Goal: Task Accomplishment & Management: Use online tool/utility

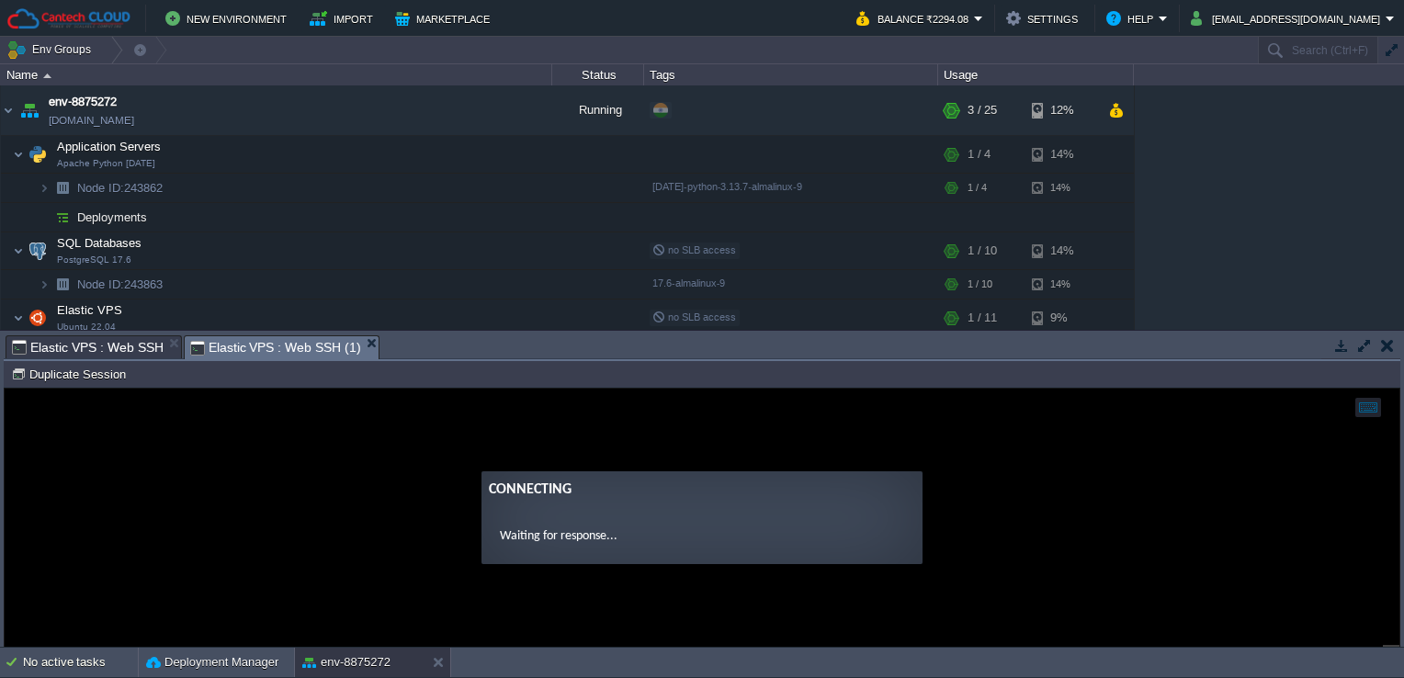
scroll to position [93, 0]
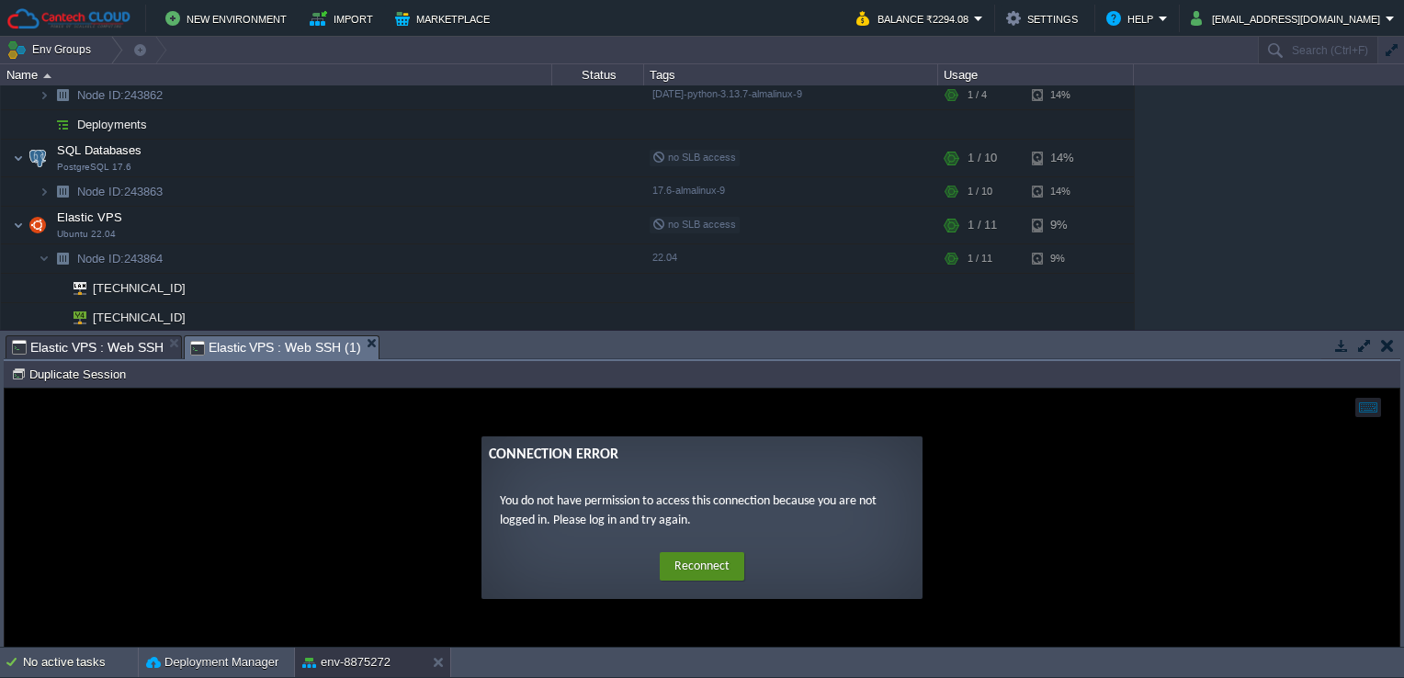
click at [722, 562] on button "Reconnect" at bounding box center [702, 566] width 85 height 29
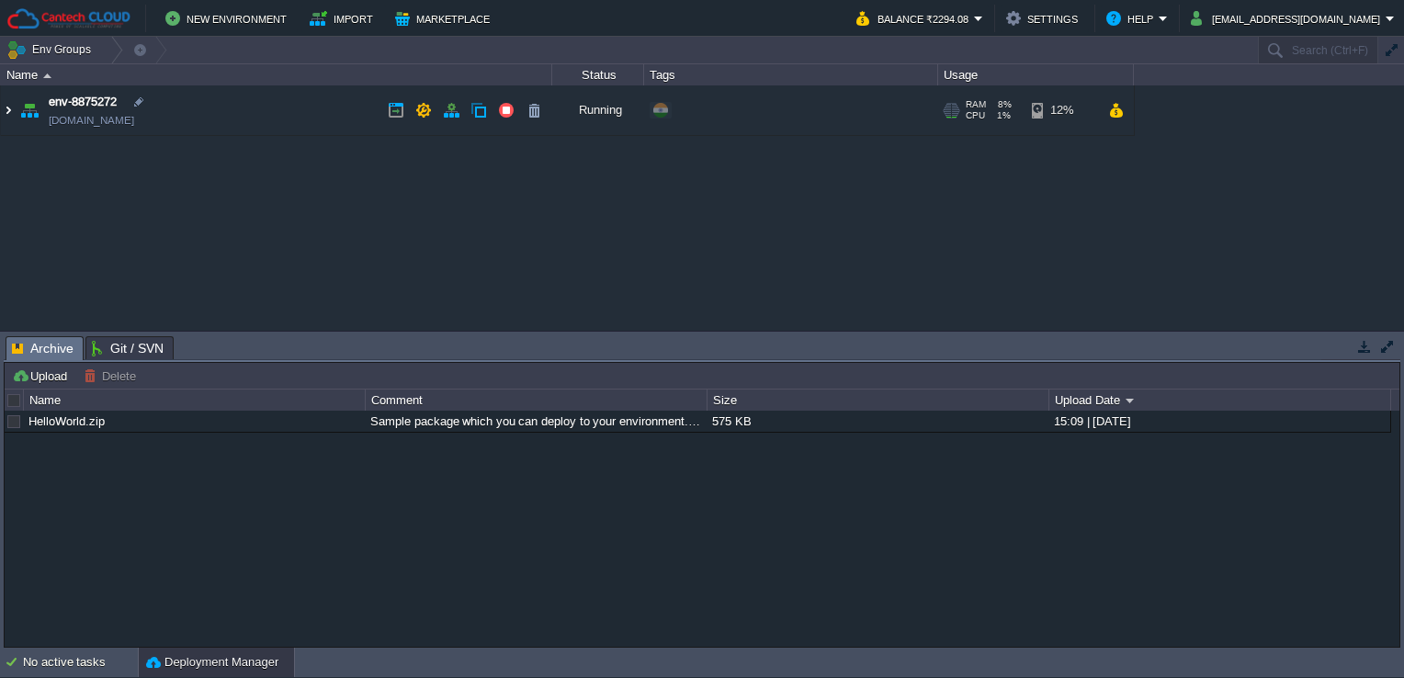
click at [15, 118] on img at bounding box center [8, 110] width 15 height 50
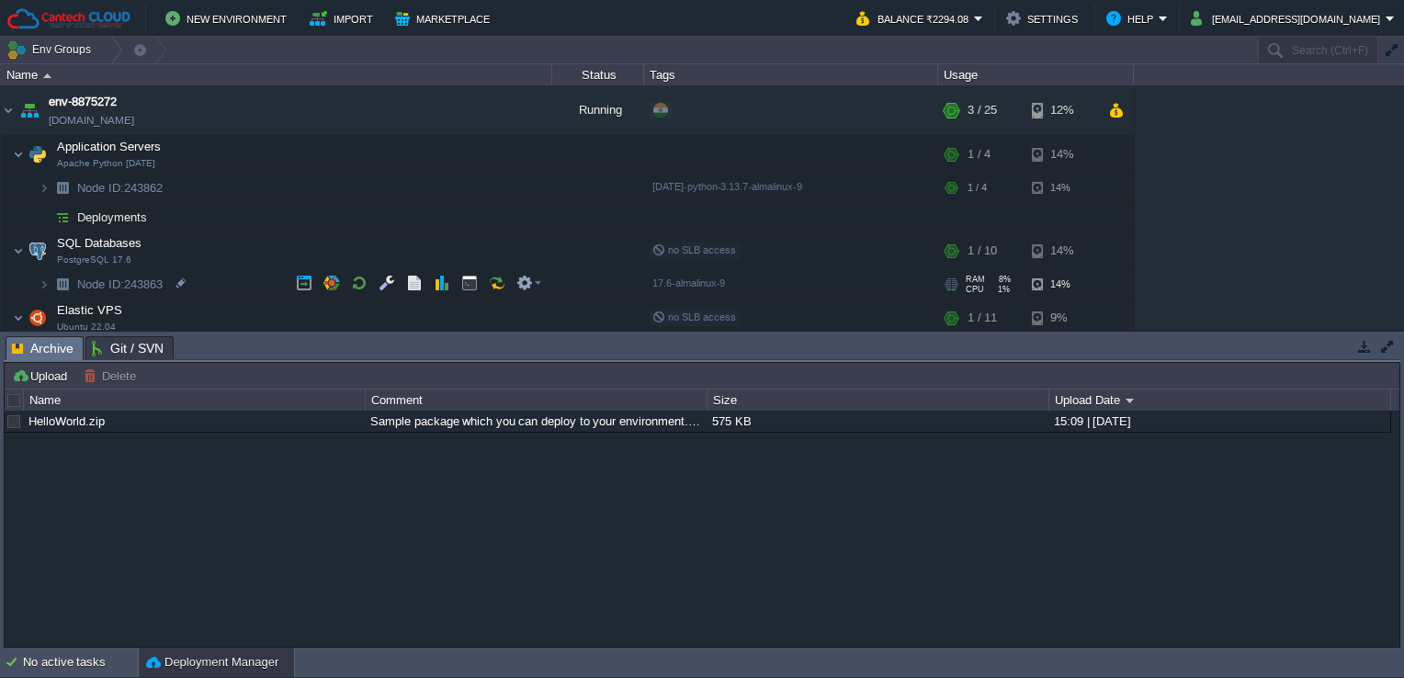
scroll to position [34, 0]
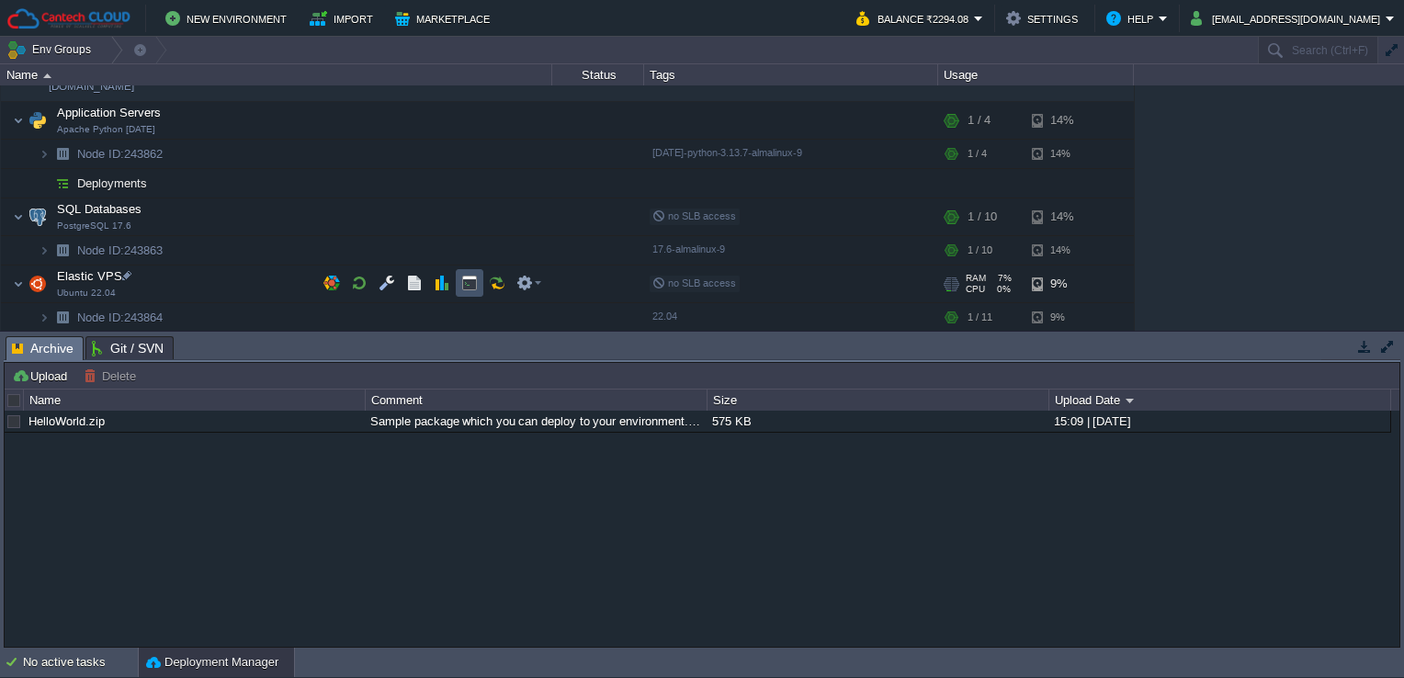
click at [463, 289] on button "button" at bounding box center [469, 283] width 17 height 17
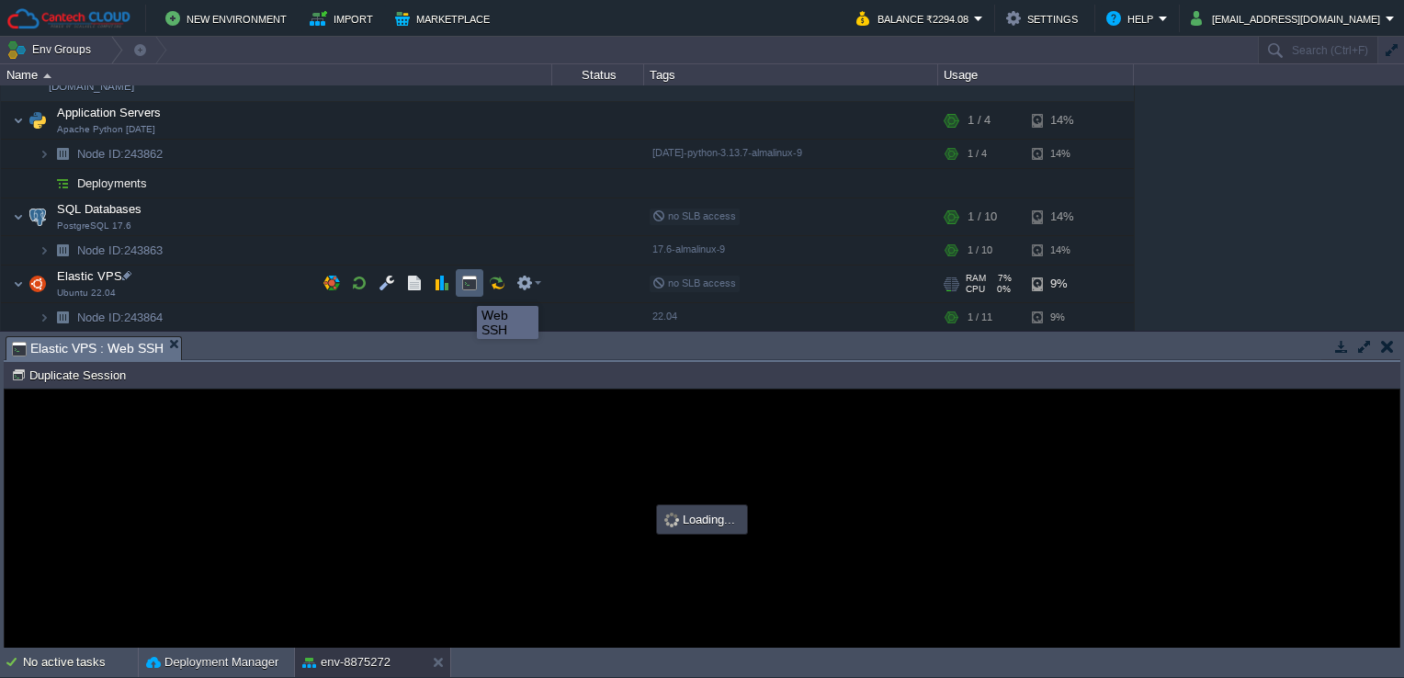
scroll to position [0, 0]
type input "#000000"
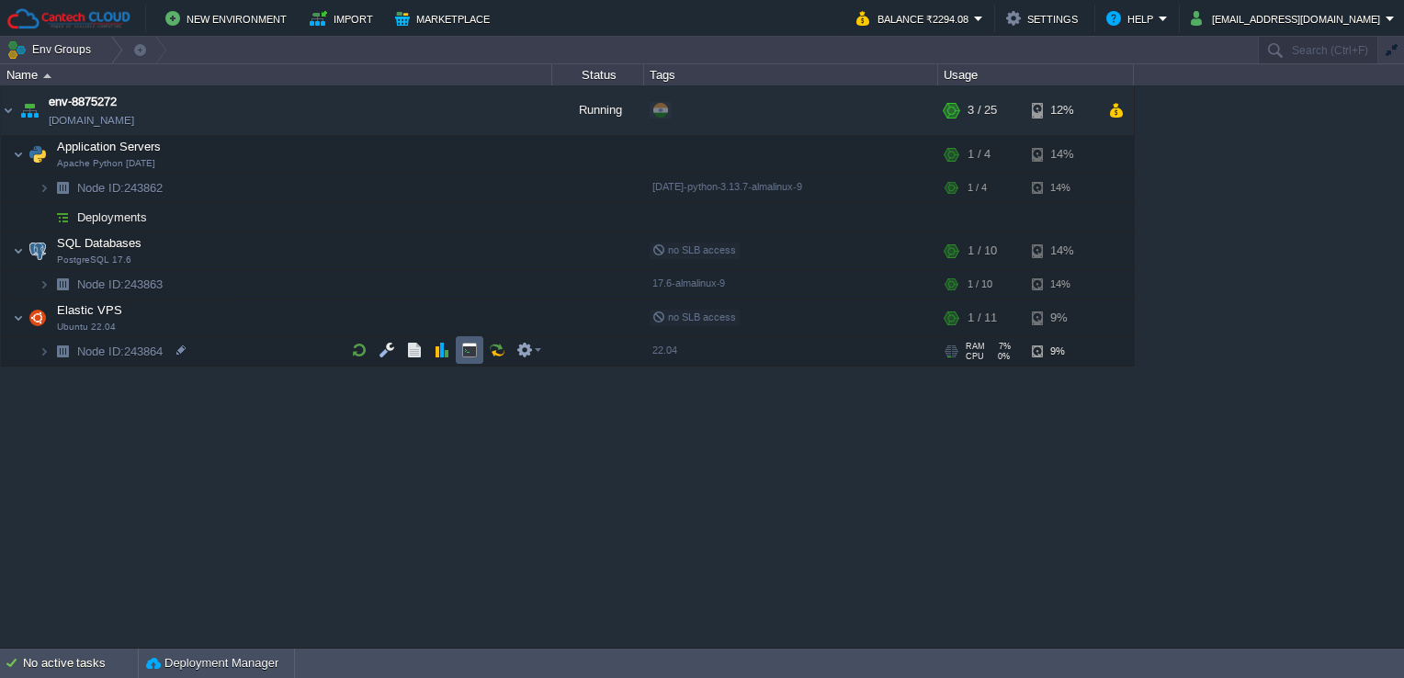
click at [478, 352] on td at bounding box center [470, 350] width 28 height 28
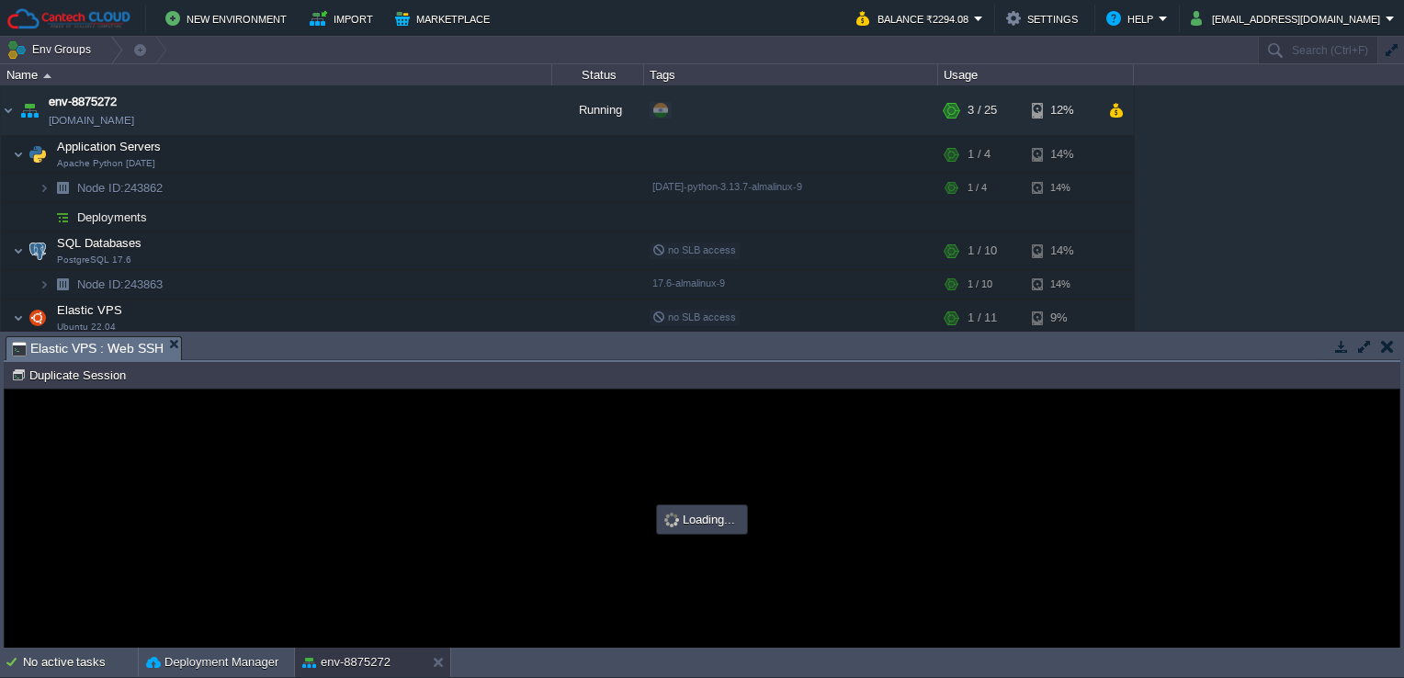
type input "#000000"
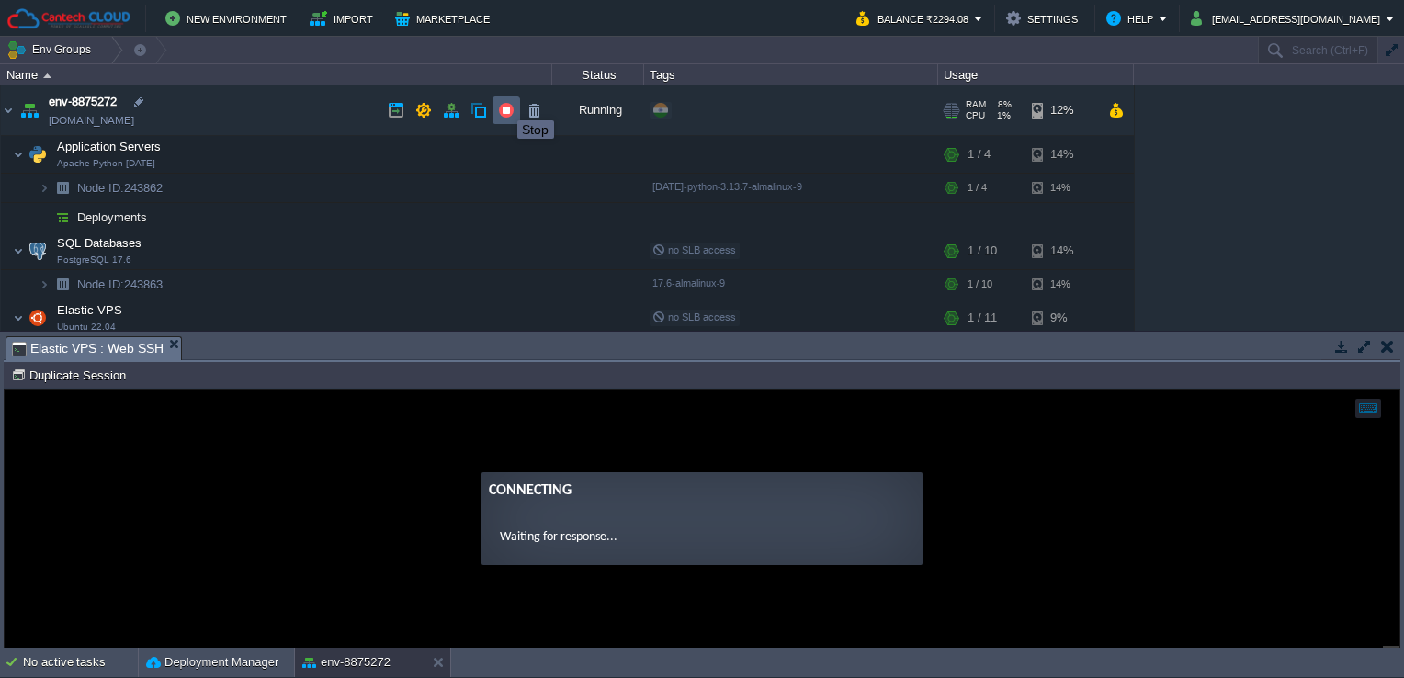
click at [504, 104] on button "button" at bounding box center [506, 110] width 17 height 17
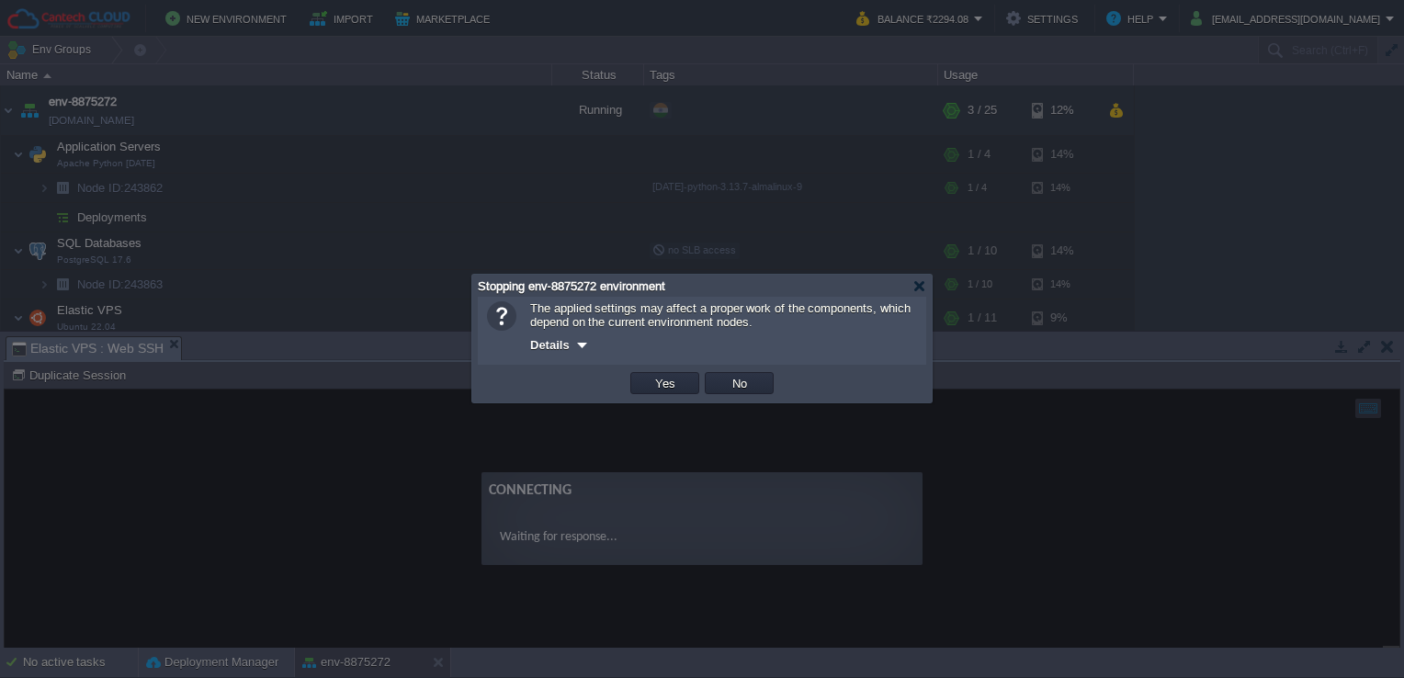
click at [652, 397] on div "OK Yes No Cancel" at bounding box center [702, 384] width 448 height 38
click at [667, 380] on button "Yes" at bounding box center [665, 383] width 31 height 17
